Goal: Task Accomplishment & Management: Manage account settings

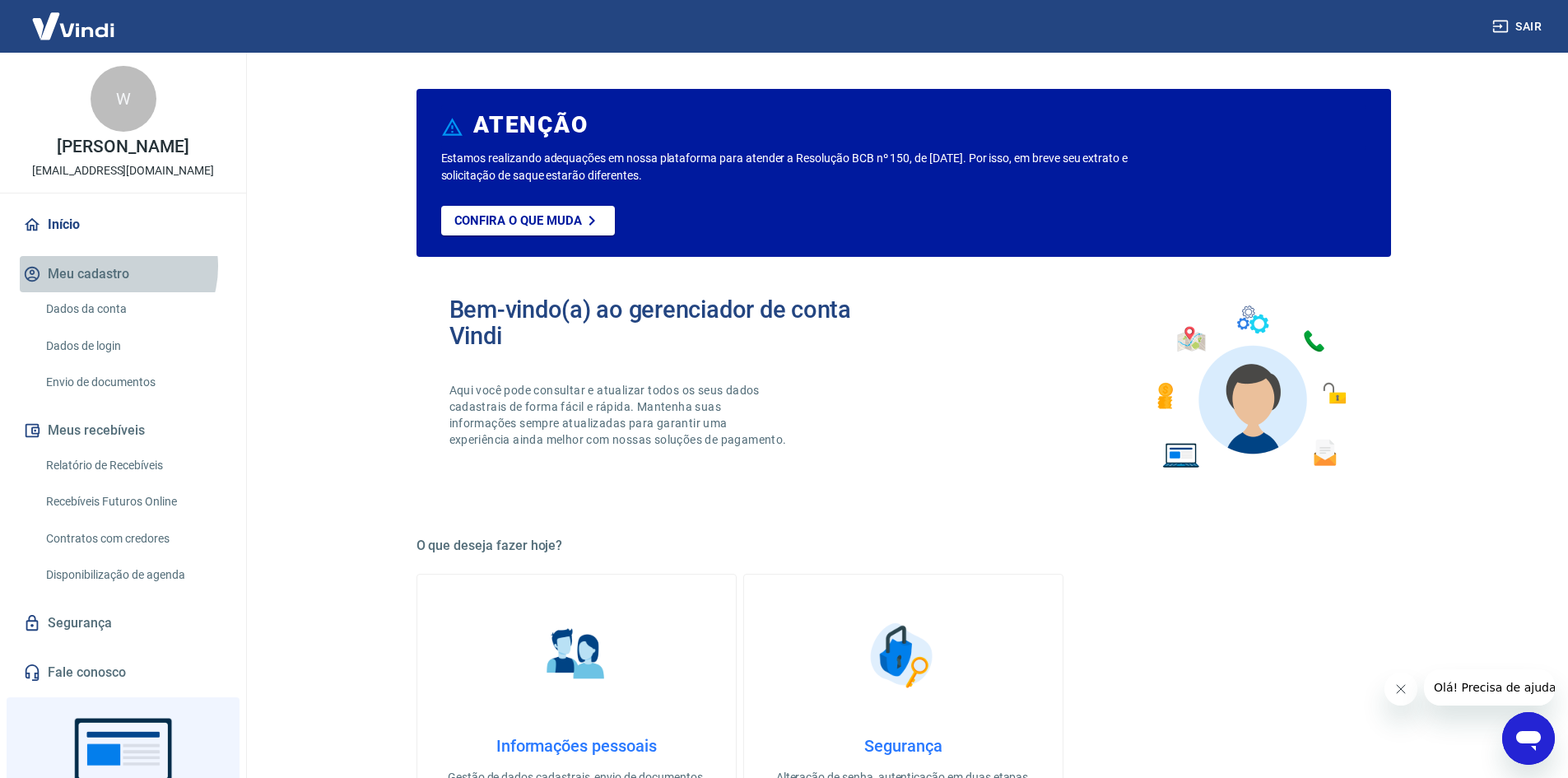
click at [109, 266] on button "Meu cadastro" at bounding box center [123, 274] width 206 height 36
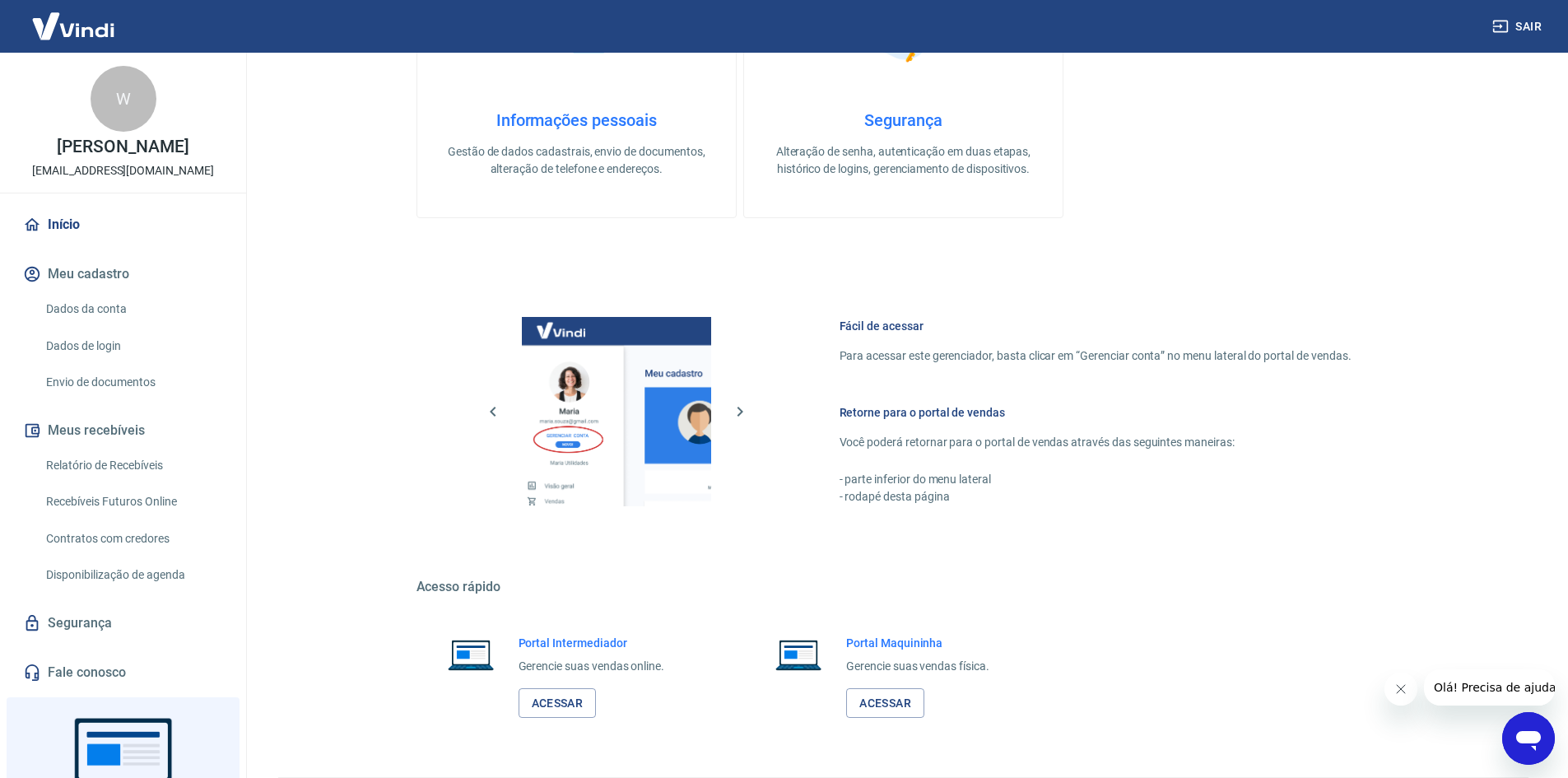
scroll to position [676, 0]
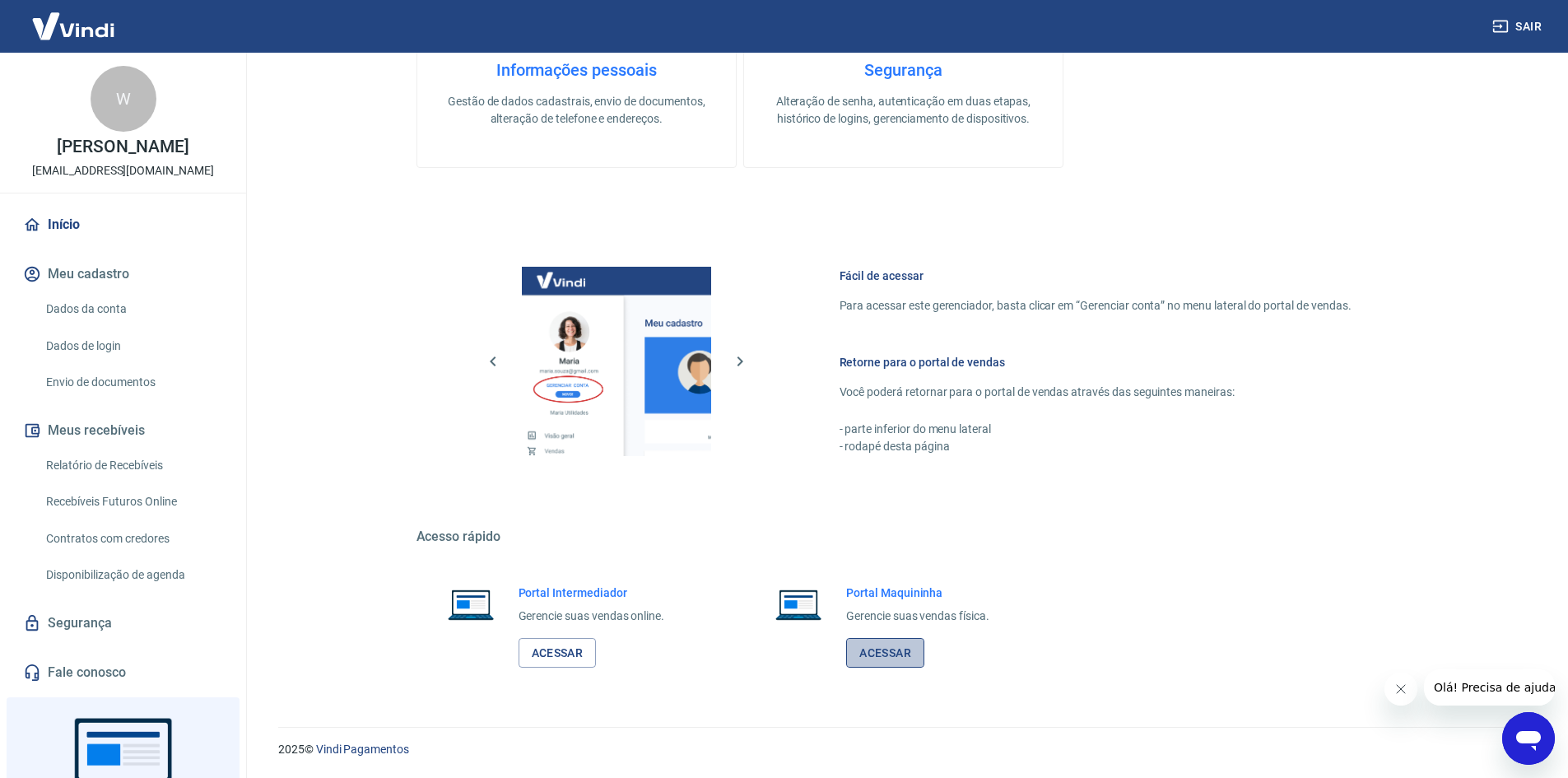
click at [882, 643] on link "Acessar" at bounding box center [884, 653] width 78 height 30
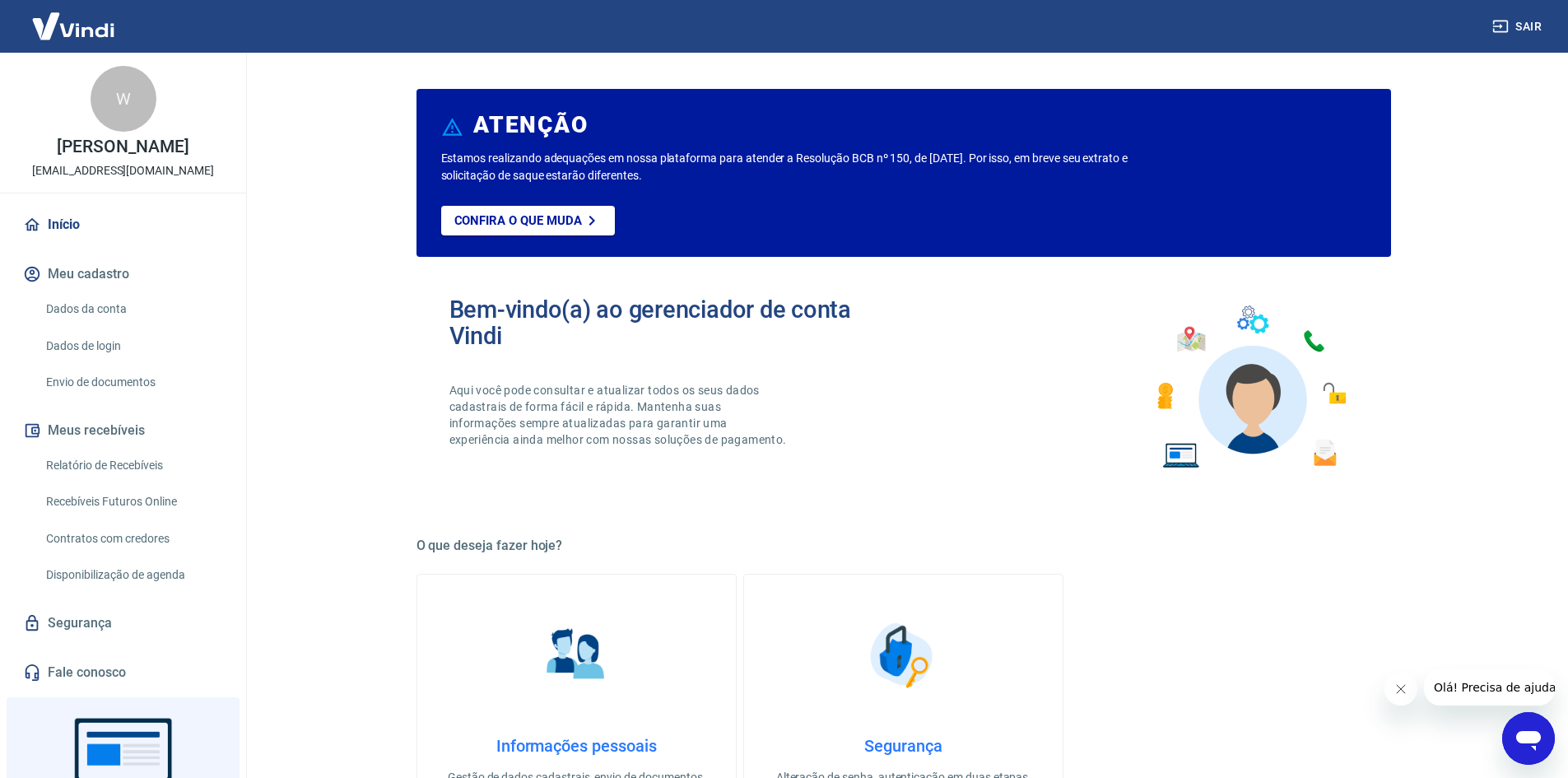
click at [73, 303] on link "Dados da conta" at bounding box center [133, 309] width 187 height 34
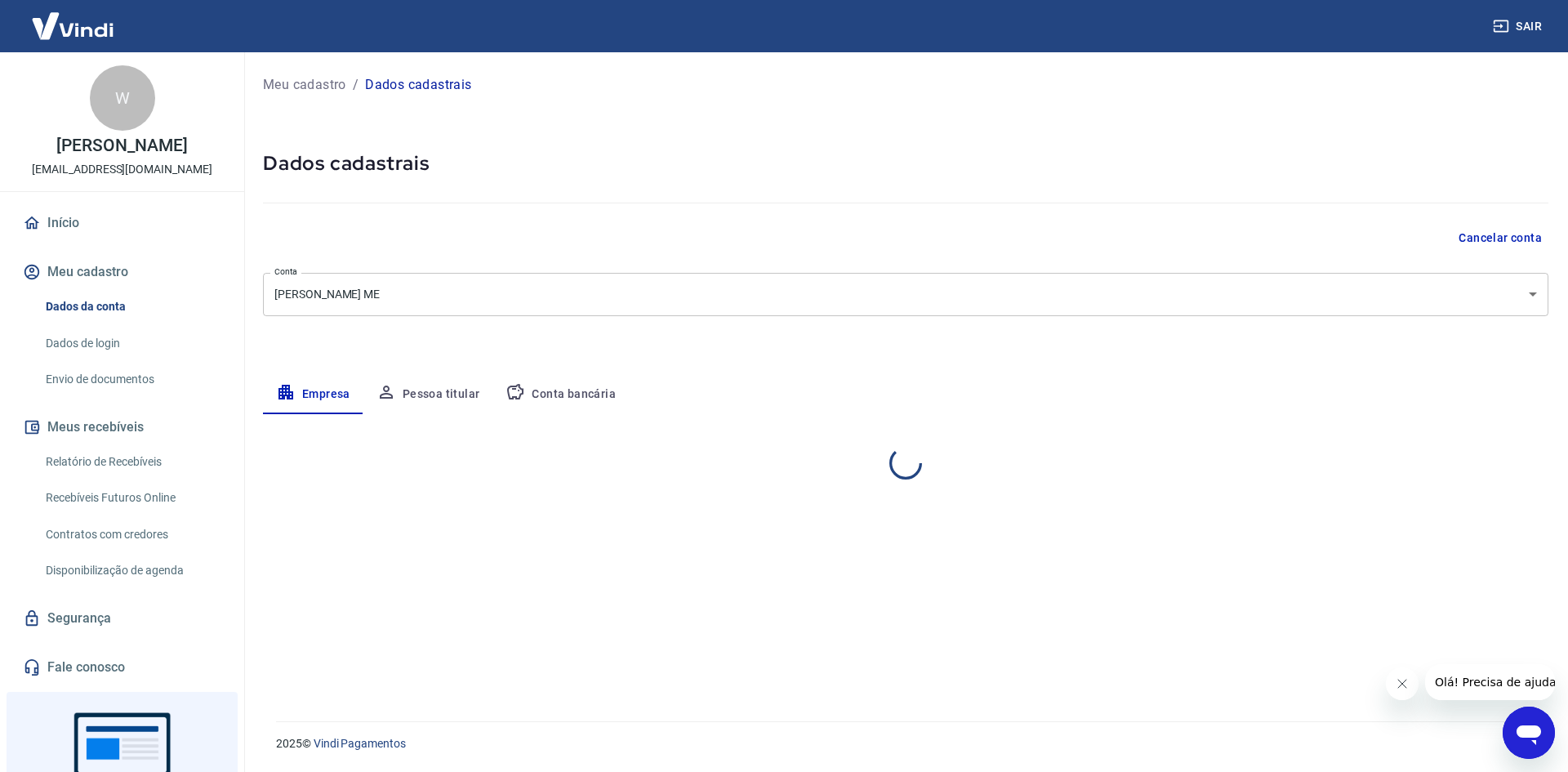
select select "SP"
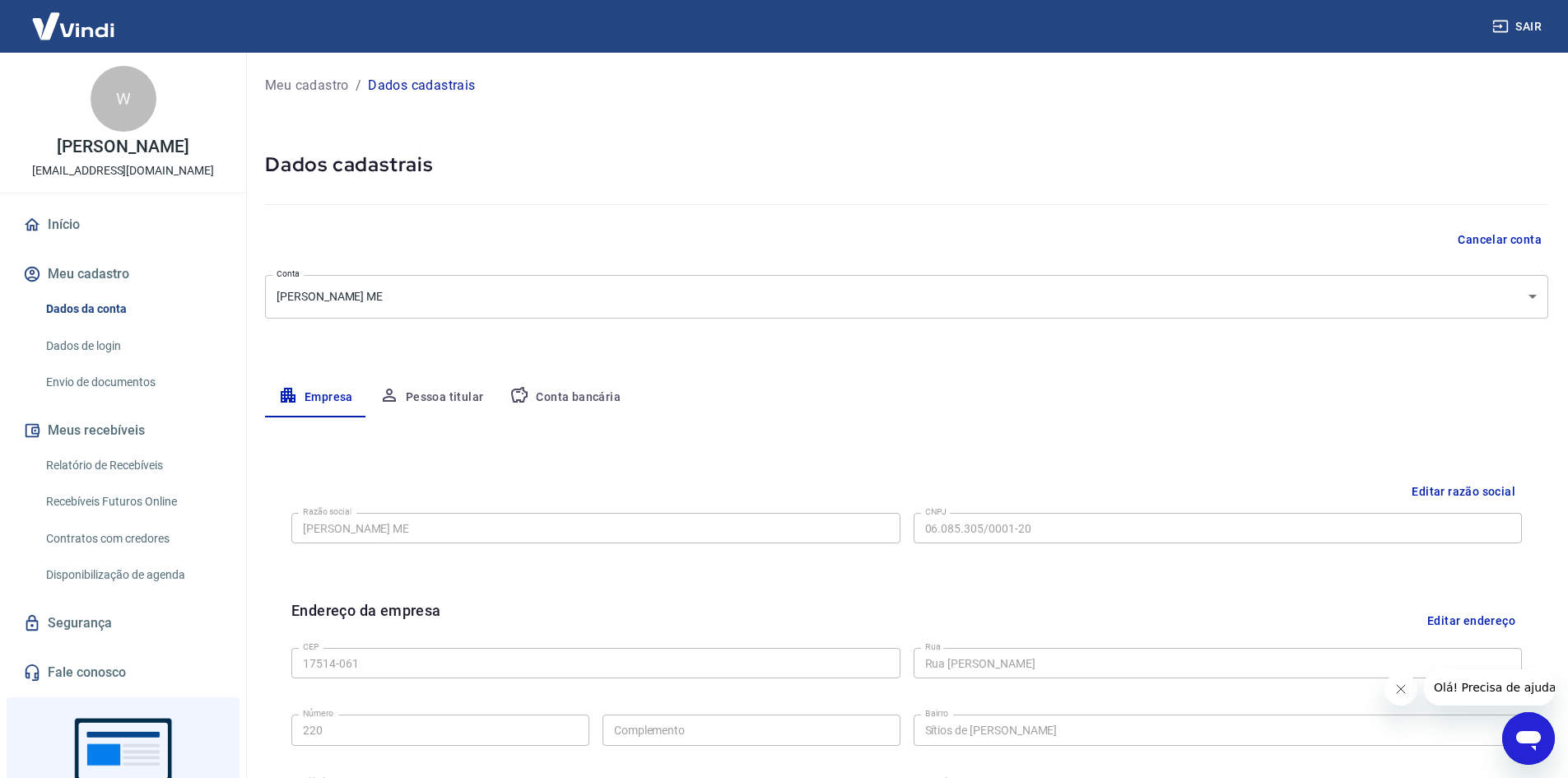
click at [462, 397] on button "Pessoa titular" at bounding box center [431, 397] width 131 height 40
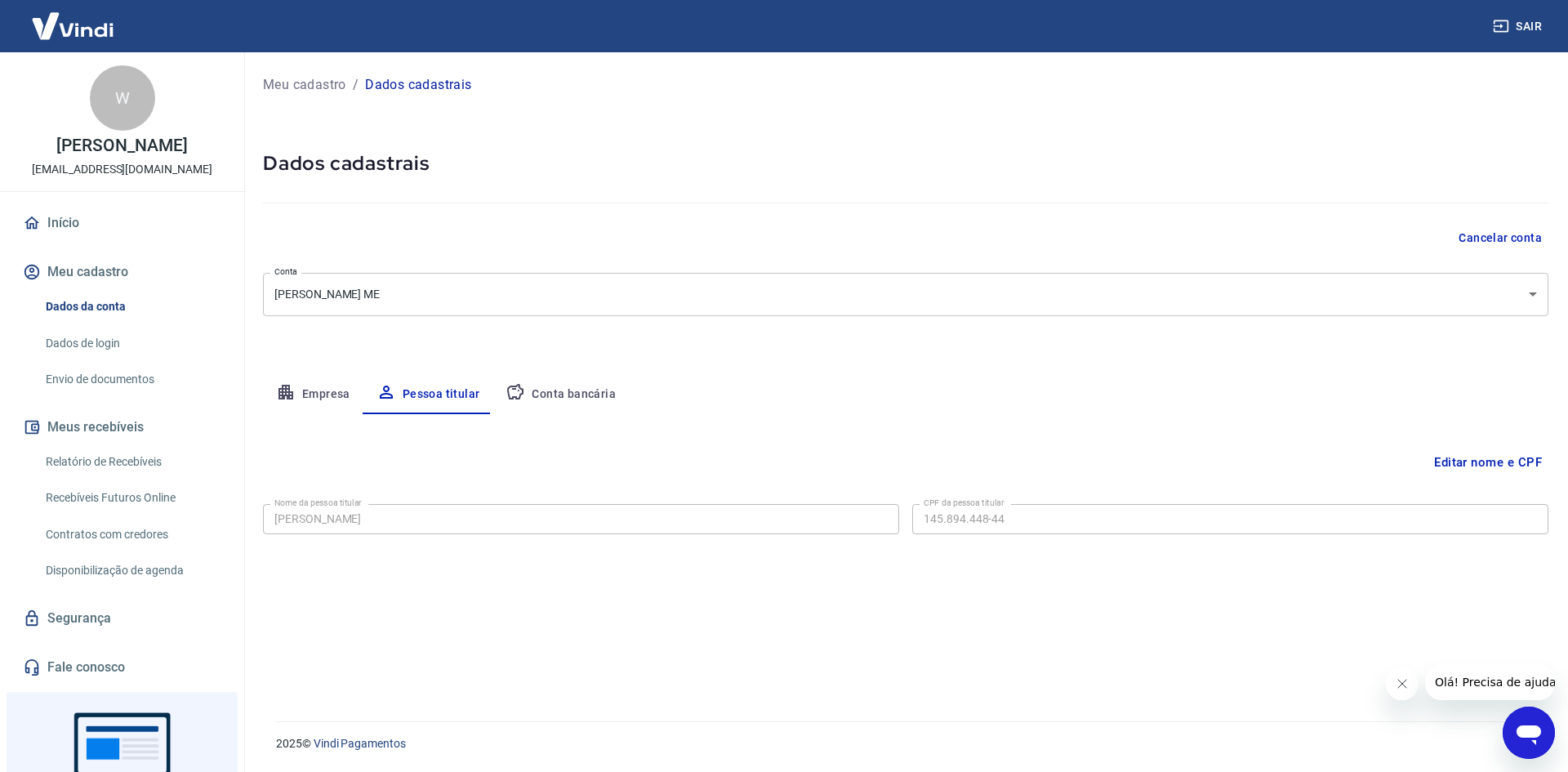
click at [571, 396] on button "Conta bancária" at bounding box center [560, 394] width 136 height 39
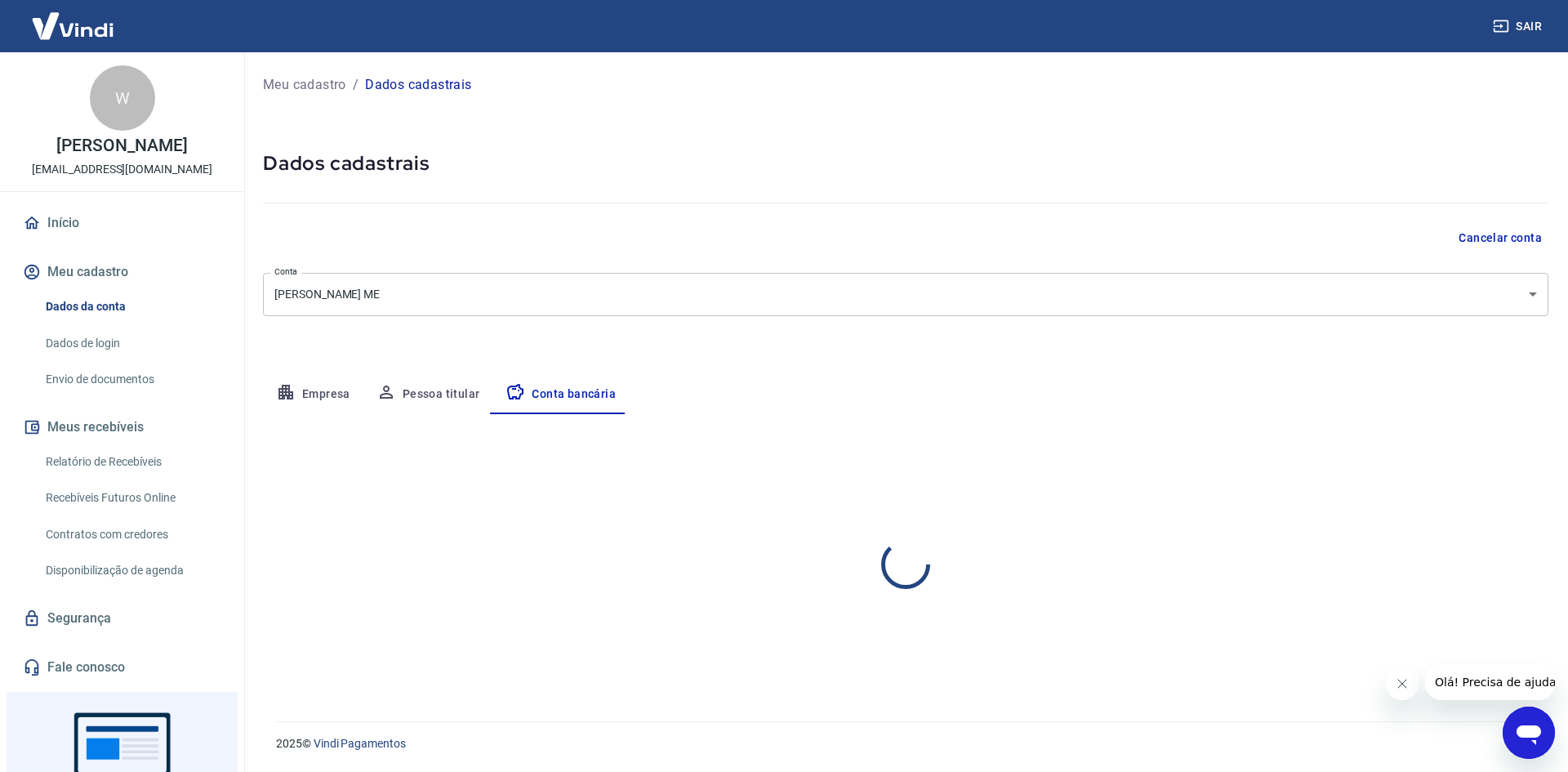
select select "1"
